Goal: Navigation & Orientation: Find specific page/section

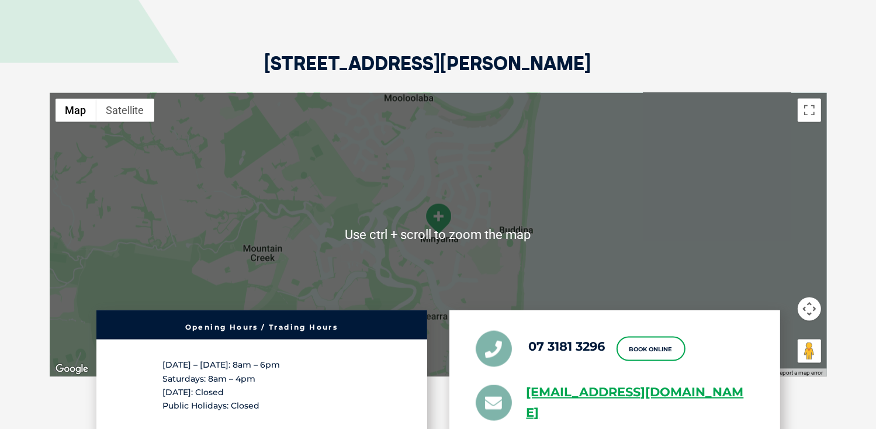
scroll to position [2044, 0]
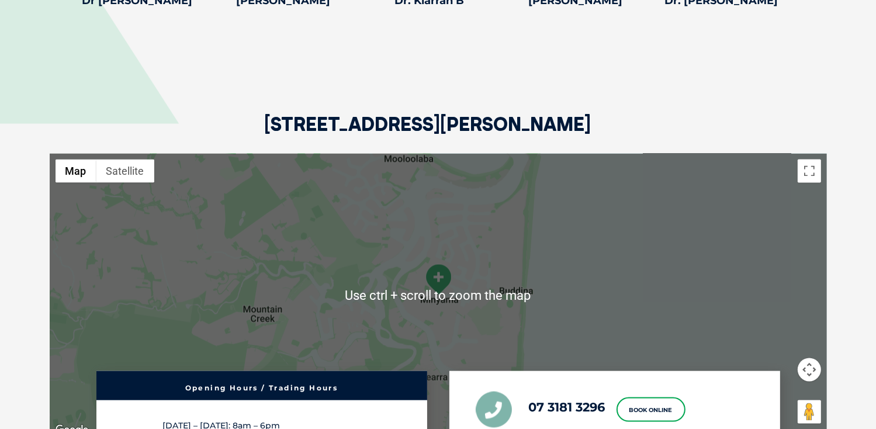
click at [754, 261] on div at bounding box center [438, 296] width 777 height 284
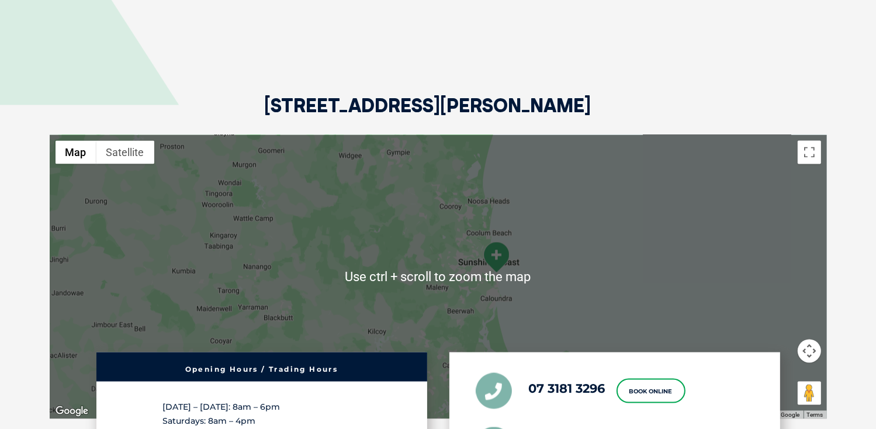
scroll to position [1986, 0]
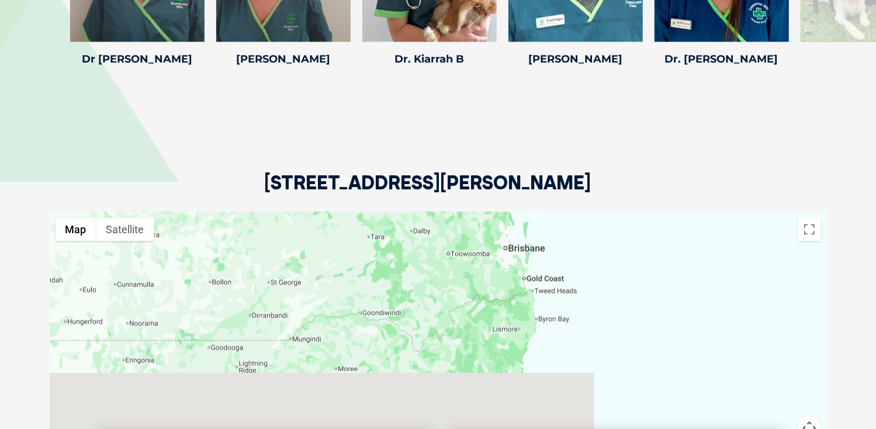
drag, startPoint x: 565, startPoint y: 353, endPoint x: 552, endPoint y: 266, distance: 88.1
click at [546, 221] on div at bounding box center [438, 354] width 777 height 284
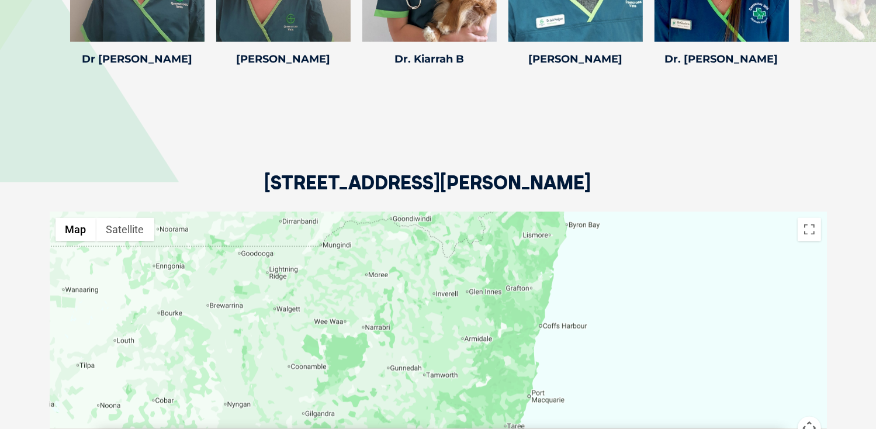
drag, startPoint x: 565, startPoint y: 348, endPoint x: 601, endPoint y: 243, distance: 110.5
click at [601, 243] on div at bounding box center [438, 354] width 777 height 284
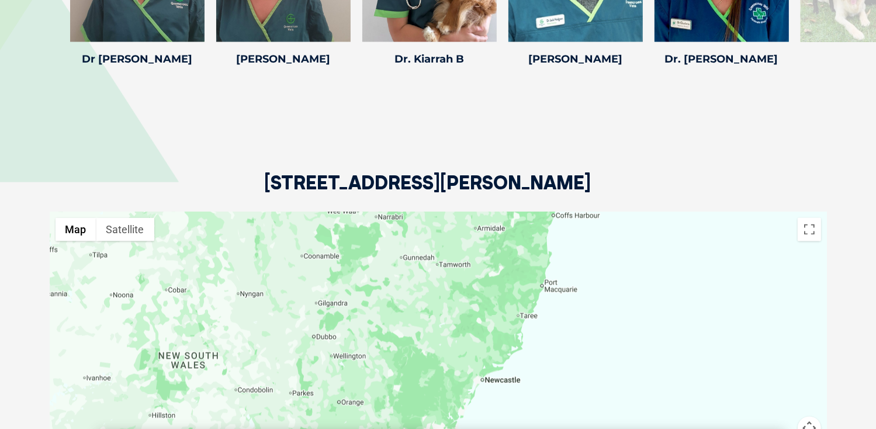
drag, startPoint x: 603, startPoint y: 368, endPoint x: 612, endPoint y: 253, distance: 115.5
click at [612, 253] on div at bounding box center [438, 354] width 777 height 284
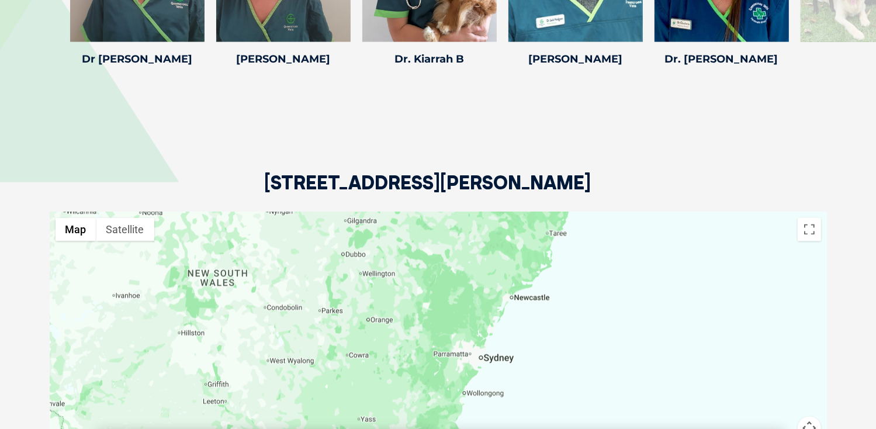
drag, startPoint x: 568, startPoint y: 372, endPoint x: 590, endPoint y: 308, distance: 68.0
click at [590, 308] on div at bounding box center [438, 354] width 777 height 284
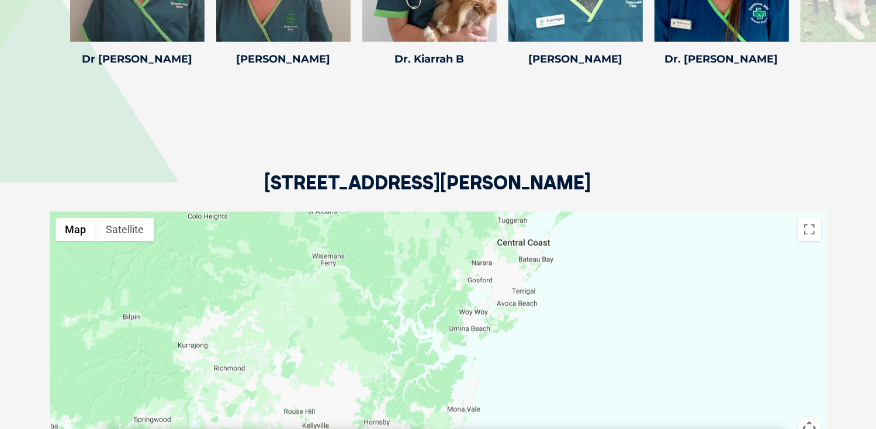
drag, startPoint x: 495, startPoint y: 332, endPoint x: 536, endPoint y: 401, distance: 80.2
click at [536, 401] on div at bounding box center [438, 354] width 777 height 284
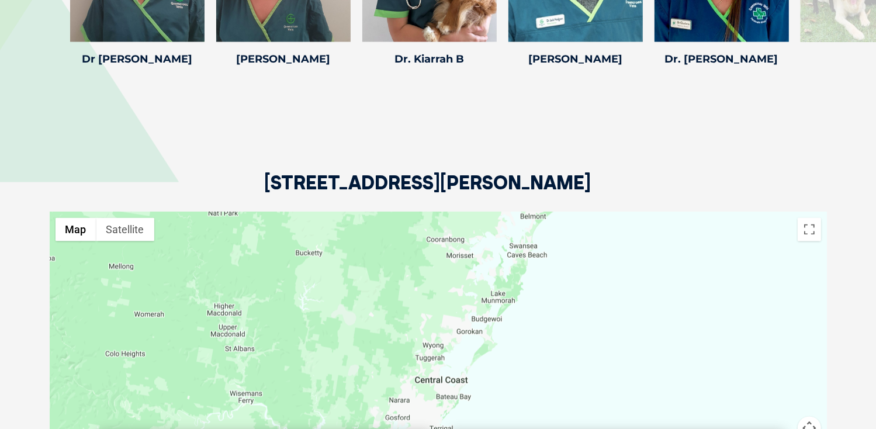
drag, startPoint x: 601, startPoint y: 269, endPoint x: 519, endPoint y: 403, distance: 156.5
click at [519, 403] on div at bounding box center [438, 354] width 777 height 284
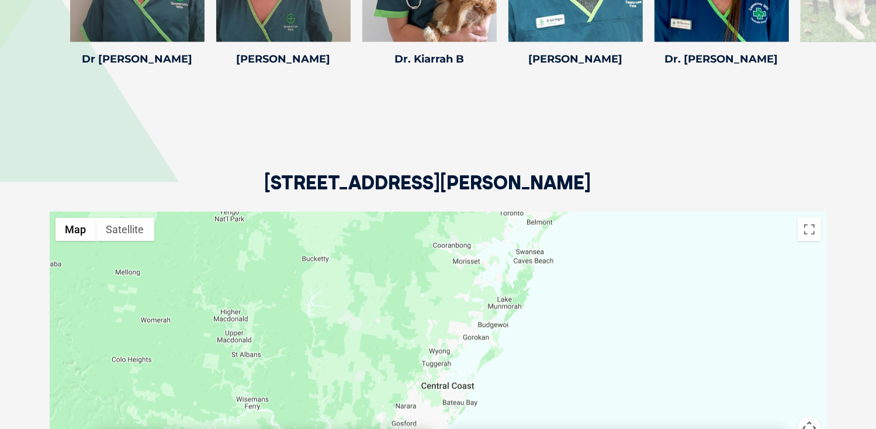
drag, startPoint x: 570, startPoint y: 273, endPoint x: 573, endPoint y: 291, distance: 18.4
click at [580, 273] on div at bounding box center [438, 354] width 777 height 284
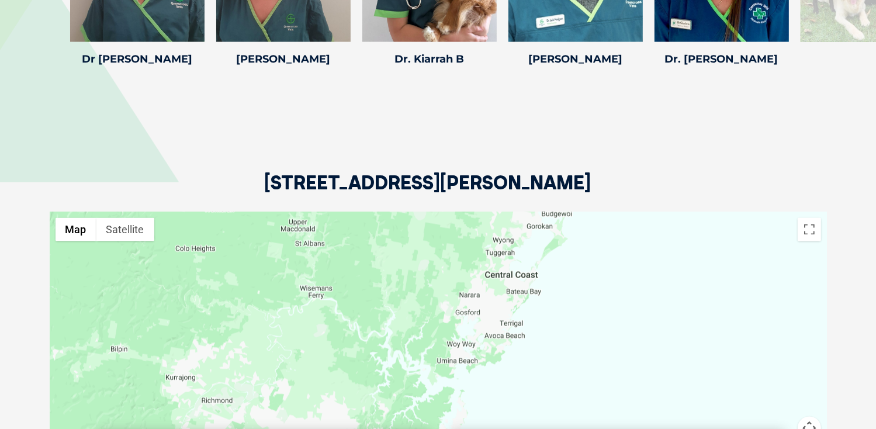
drag, startPoint x: 531, startPoint y: 376, endPoint x: 588, endPoint y: 275, distance: 116.2
click at [588, 275] on div at bounding box center [438, 354] width 777 height 284
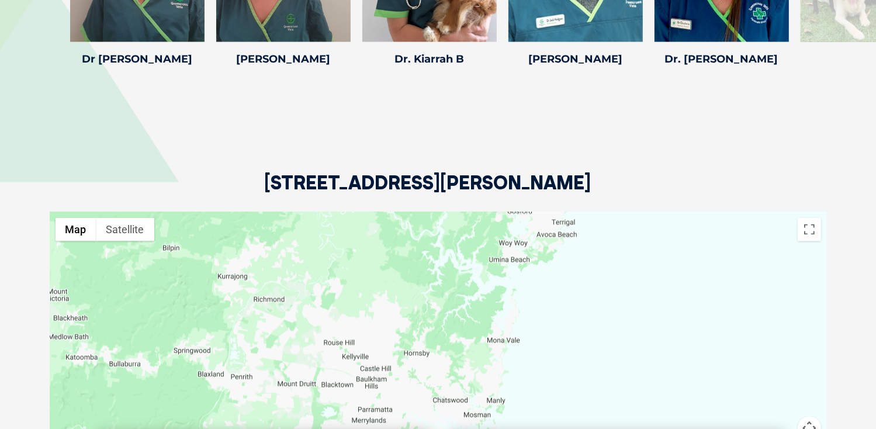
drag, startPoint x: 535, startPoint y: 356, endPoint x: 587, endPoint y: 254, distance: 114.7
click at [587, 254] on div at bounding box center [438, 354] width 777 height 284
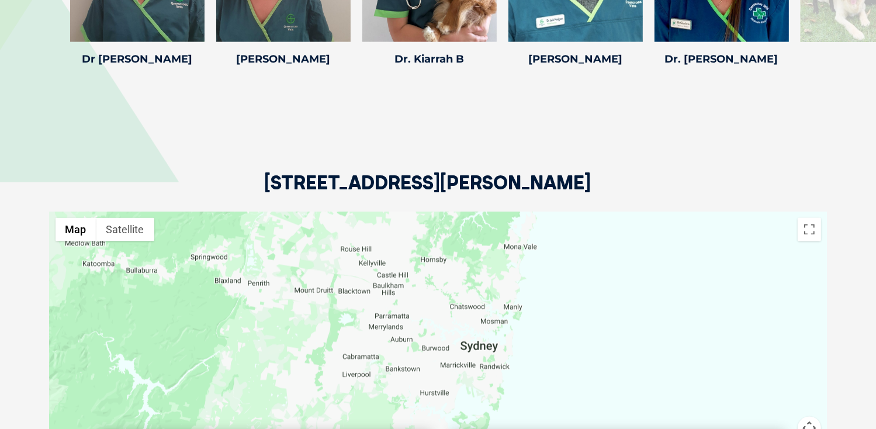
drag, startPoint x: 572, startPoint y: 366, endPoint x: 588, endPoint y: 271, distance: 96.1
click at [588, 271] on div at bounding box center [438, 354] width 777 height 284
